Goal: Navigation & Orientation: Find specific page/section

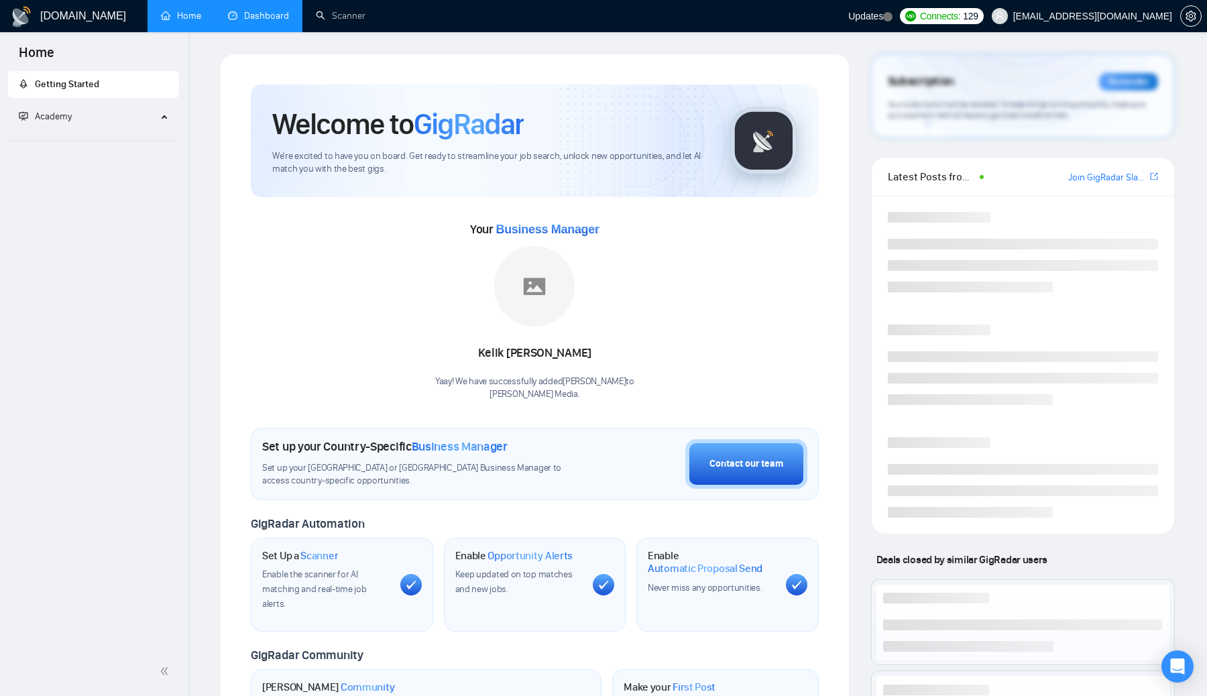
click at [254, 13] on link "Dashboard" at bounding box center [258, 15] width 61 height 11
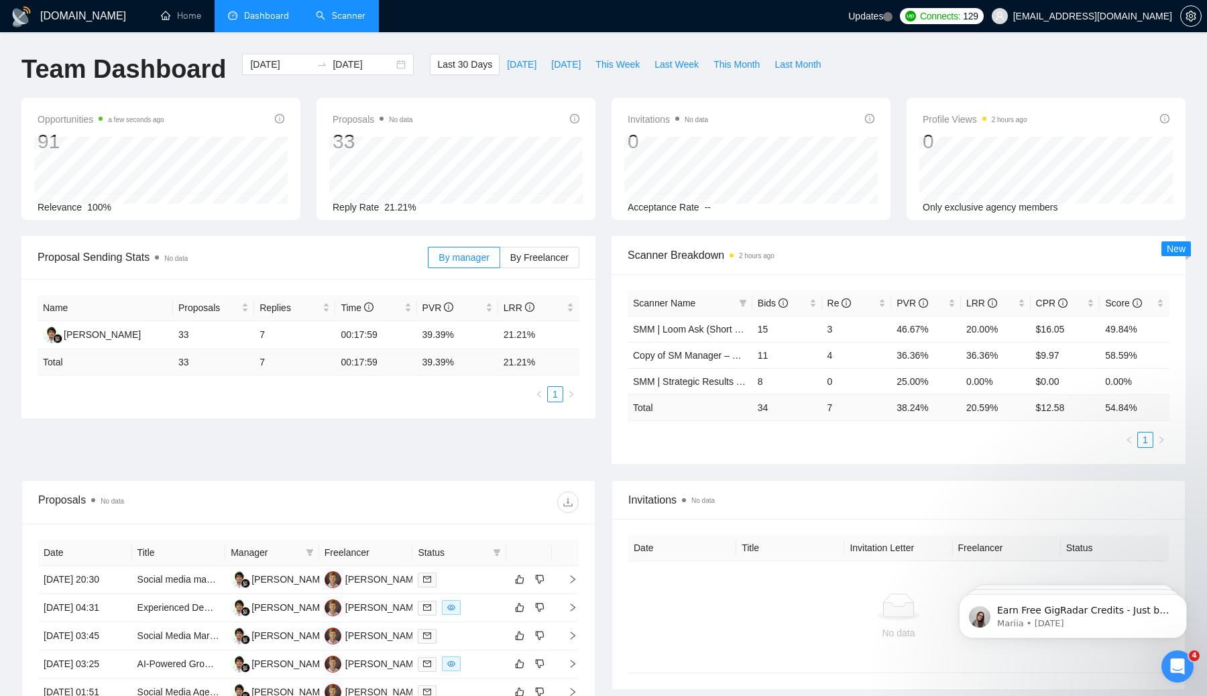
click at [337, 21] on link "Scanner" at bounding box center [341, 15] width 50 height 11
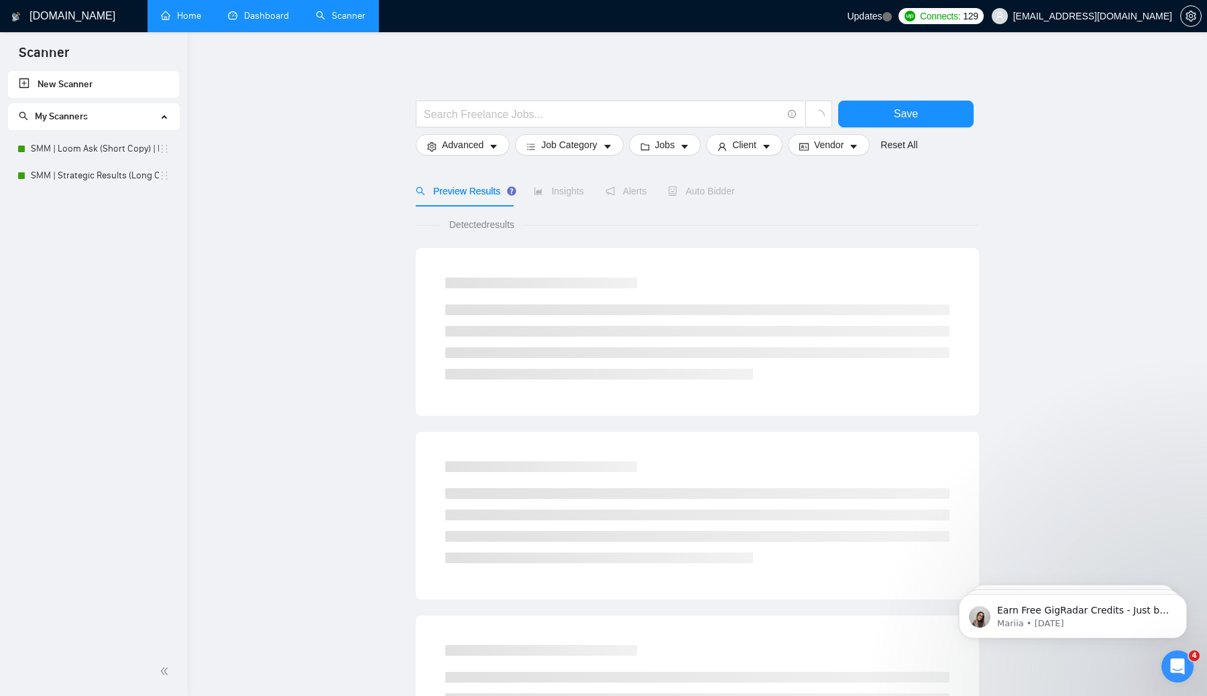
click at [191, 19] on link "Home" at bounding box center [181, 15] width 40 height 11
